Goal: Obtain resource: Obtain resource

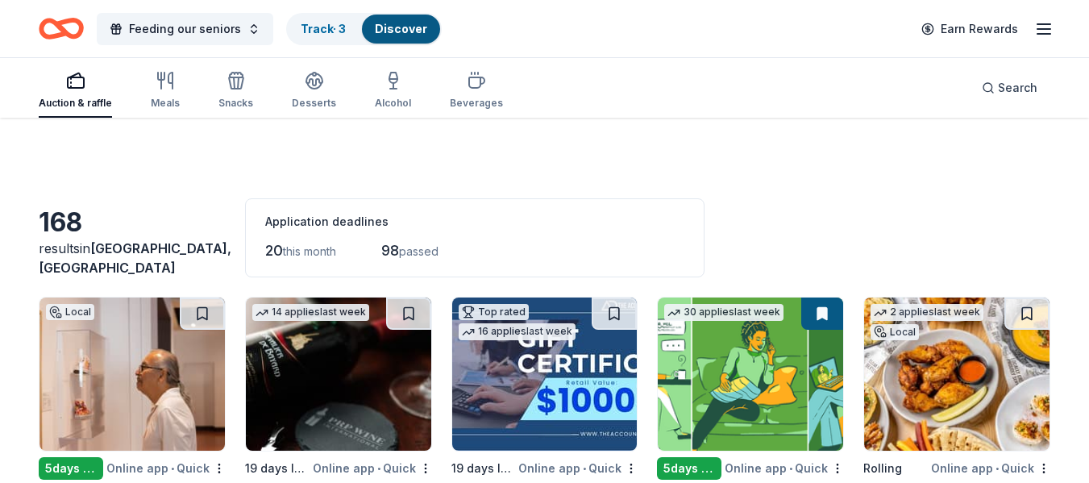
scroll to position [2015, 0]
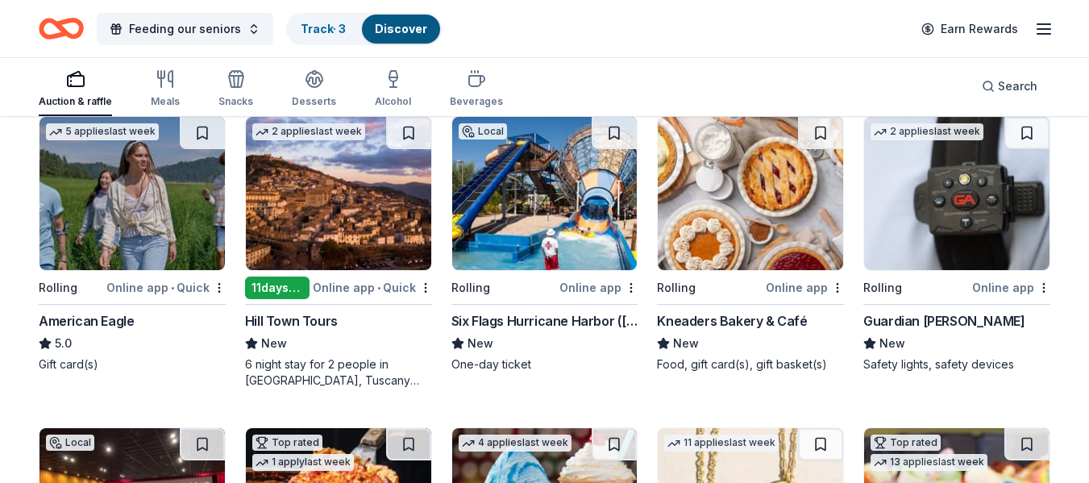
click at [969, 224] on img at bounding box center [956, 193] width 185 height 153
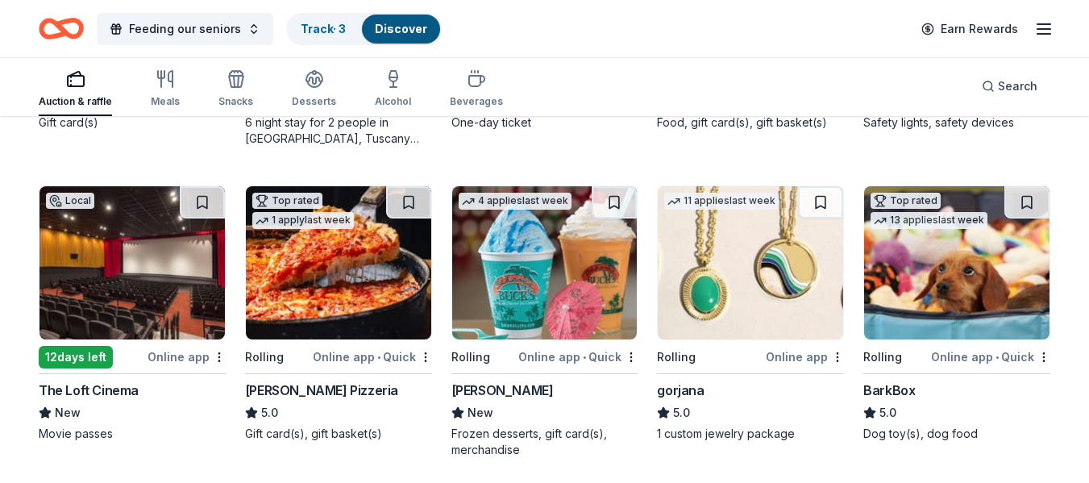
scroll to position [2337, 0]
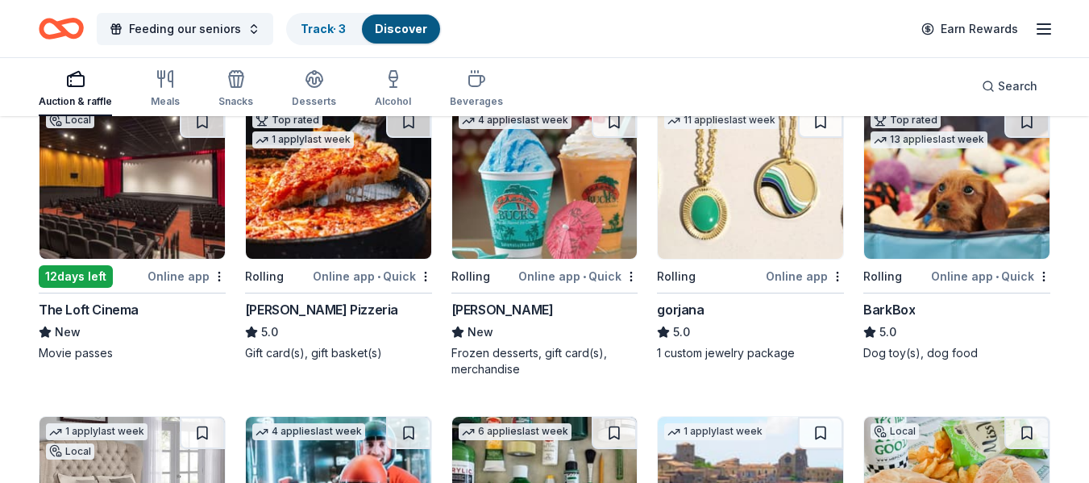
click at [94, 301] on div "The Loft Cinema" at bounding box center [89, 309] width 100 height 19
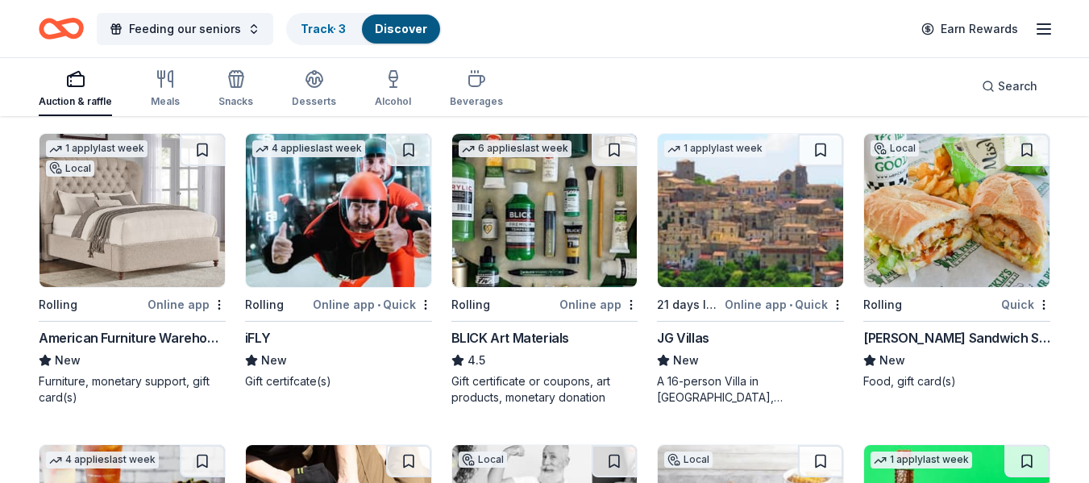
scroll to position [2659, 0]
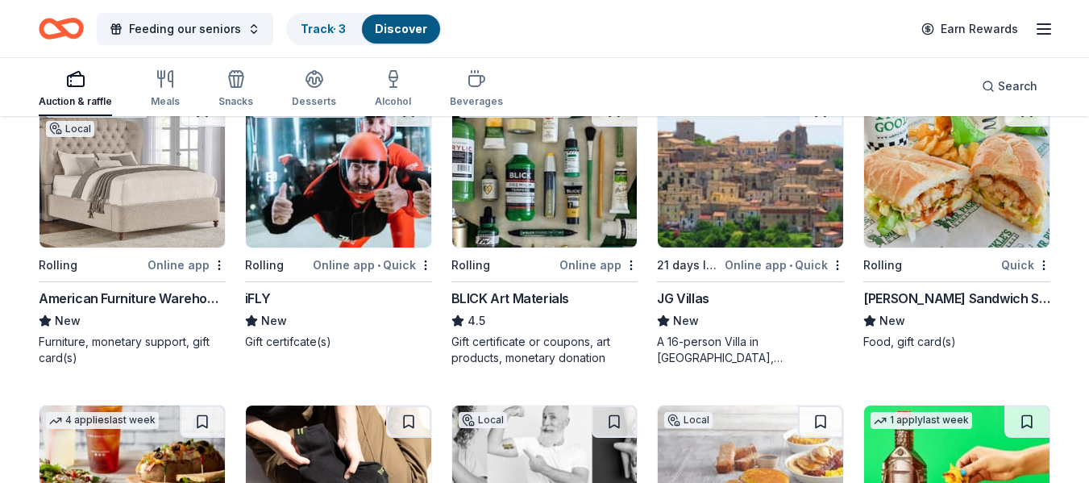
click at [272, 331] on div "iFLY New Gift certifcate(s)" at bounding box center [338, 319] width 187 height 61
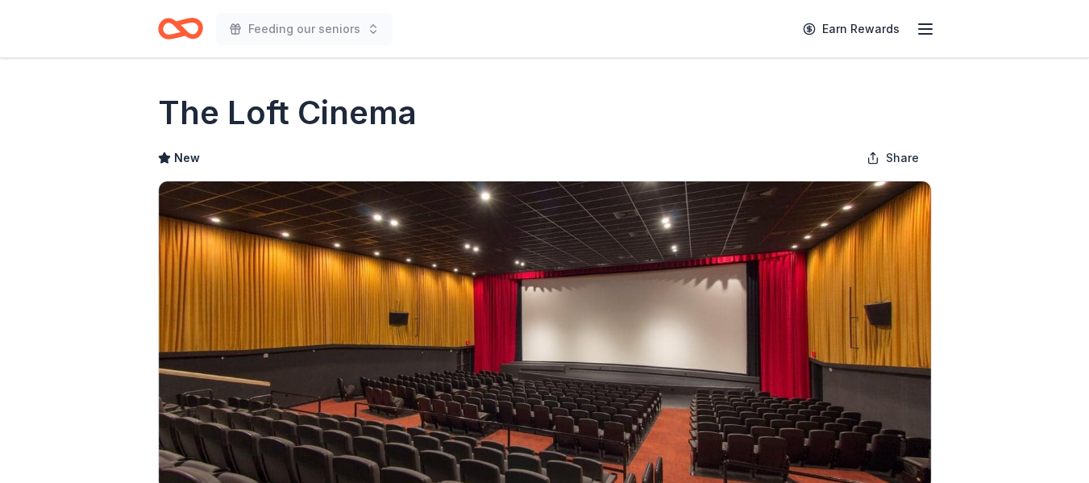
scroll to position [322, 0]
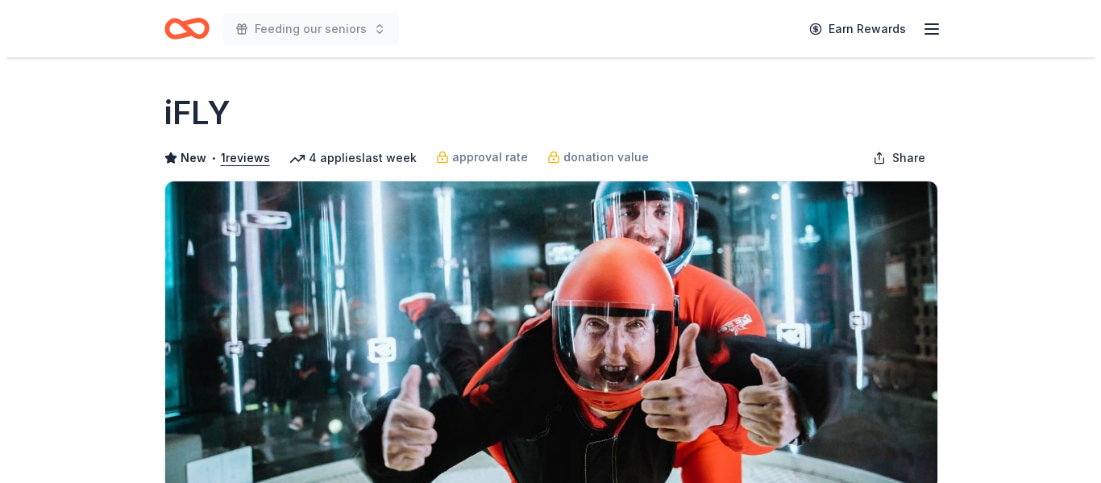
scroll to position [322, 0]
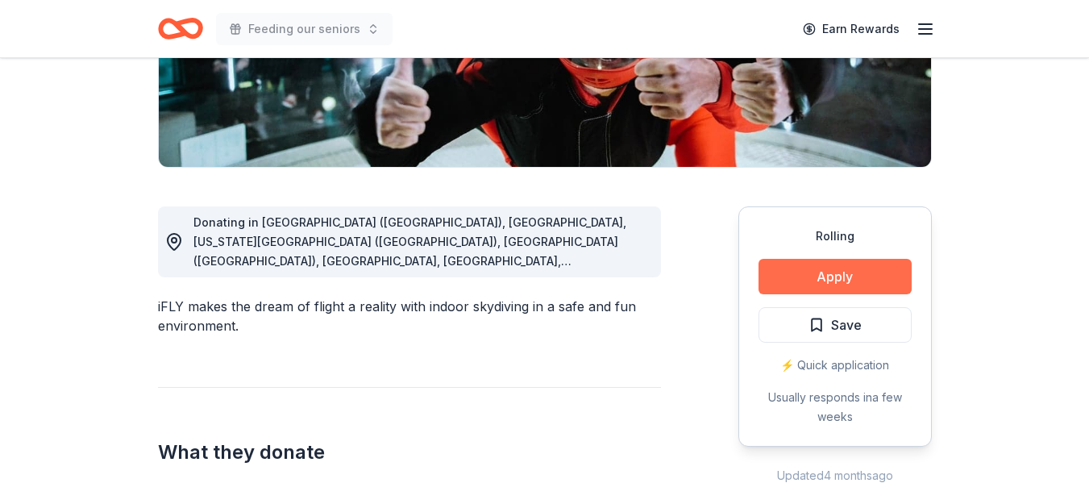
click at [809, 275] on button "Apply" at bounding box center [834, 276] width 153 height 35
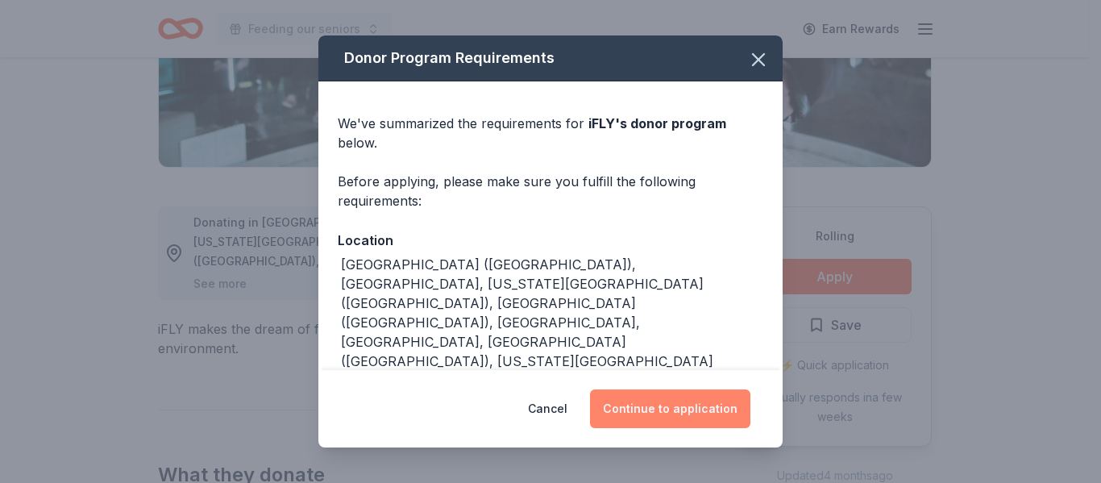
click at [696, 412] on button "Continue to application" at bounding box center [670, 408] width 160 height 39
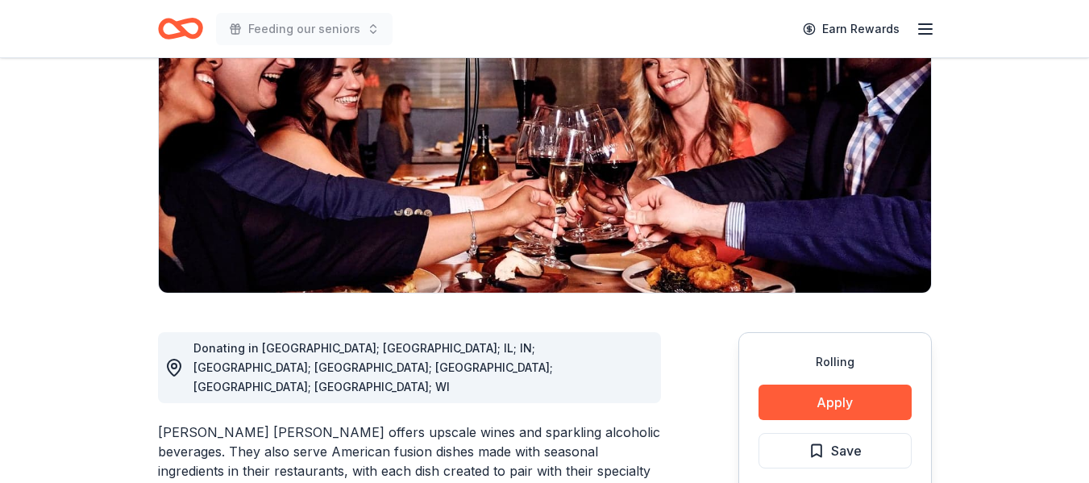
scroll to position [242, 0]
